Goal: Information Seeking & Learning: Learn about a topic

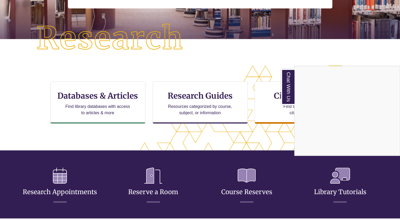
scroll to position [112, 0]
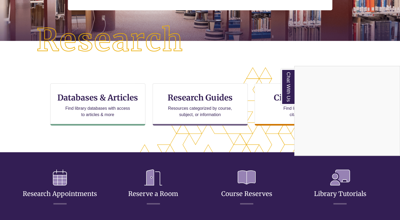
click at [205, 97] on div "Chat With Us" at bounding box center [200, 110] width 400 height 220
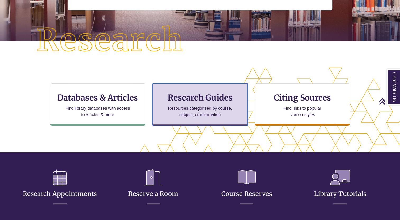
click at [212, 101] on h3 "Research Guides" at bounding box center [200, 98] width 86 height 10
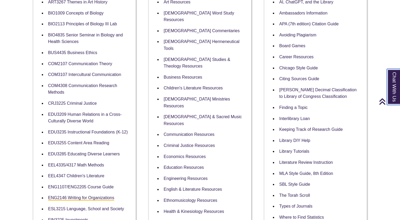
scroll to position [122, 0]
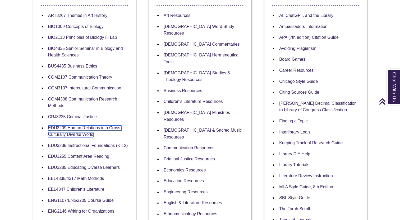
click at [90, 127] on link "EDU3209 Human Relations in a Cross-Culturally Diverse World" at bounding box center [84, 132] width 73 height 12
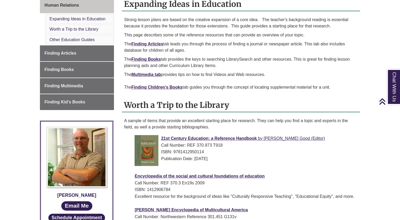
scroll to position [150, 0]
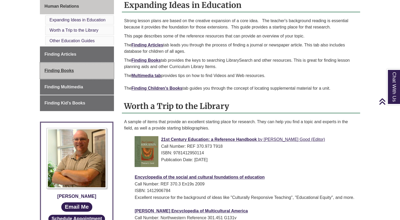
click at [83, 66] on link "Finding Books" at bounding box center [77, 71] width 74 height 16
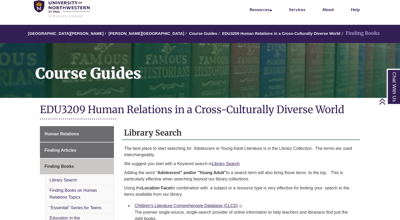
scroll to position [22, 0]
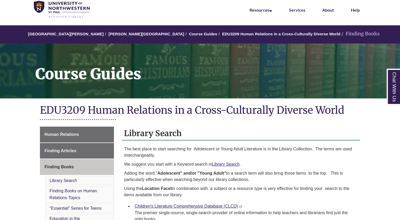
click at [202, 203] on div "Children's Literature Comprehensive Database (CLCD) This link opens in a new wi…" at bounding box center [244, 213] width 221 height 20
click at [207, 205] on link "Children's Literature Comprehensive Database (CLCD)" at bounding box center [185, 206] width 103 height 4
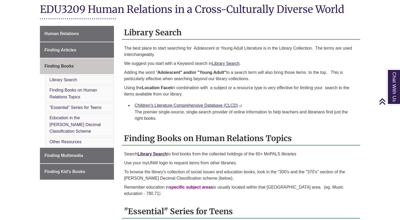
scroll to position [114, 0]
